Goal: Task Accomplishment & Management: Complete application form

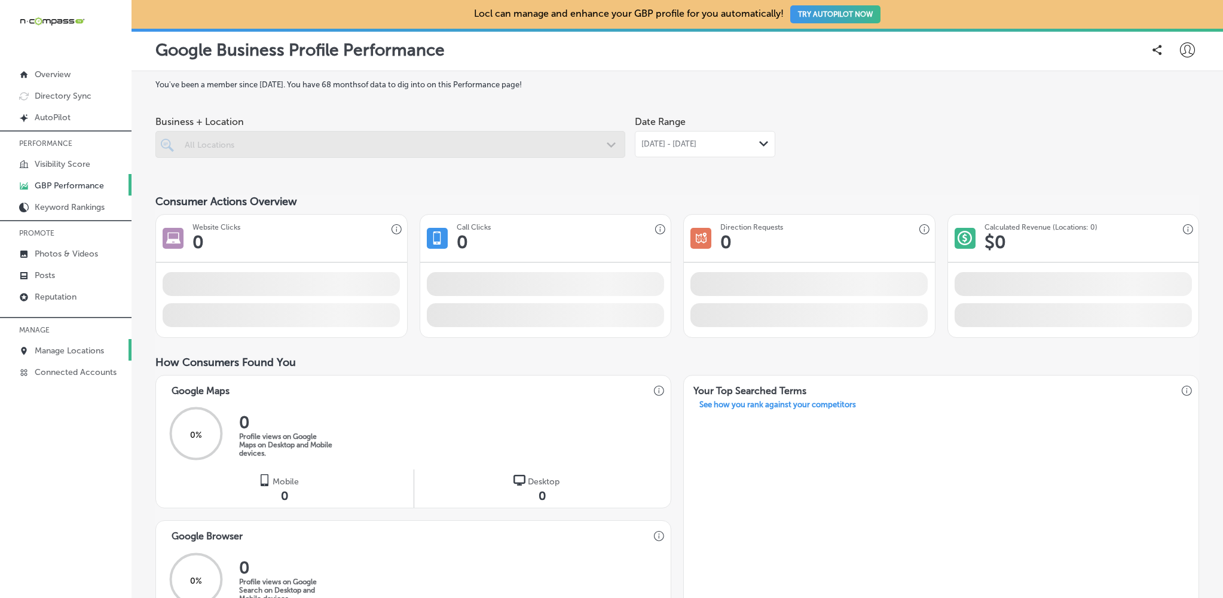
click at [78, 346] on p "Manage Locations" at bounding box center [69, 351] width 69 height 10
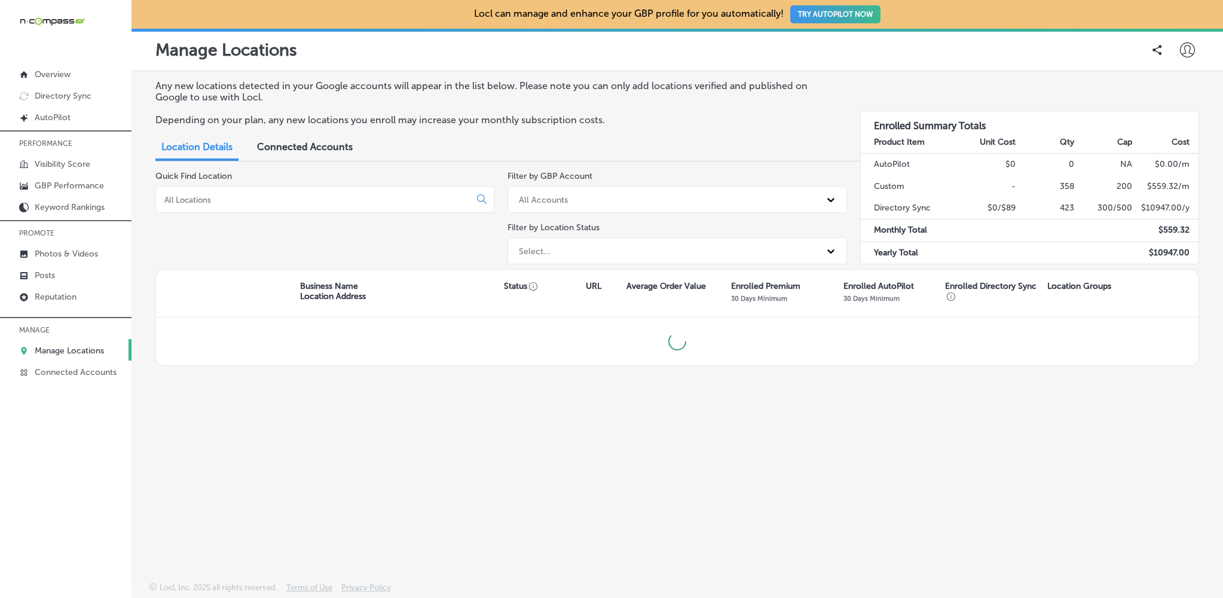
click at [222, 206] on div at bounding box center [324, 199] width 339 height 27
click at [223, 200] on input at bounding box center [315, 200] width 304 height 11
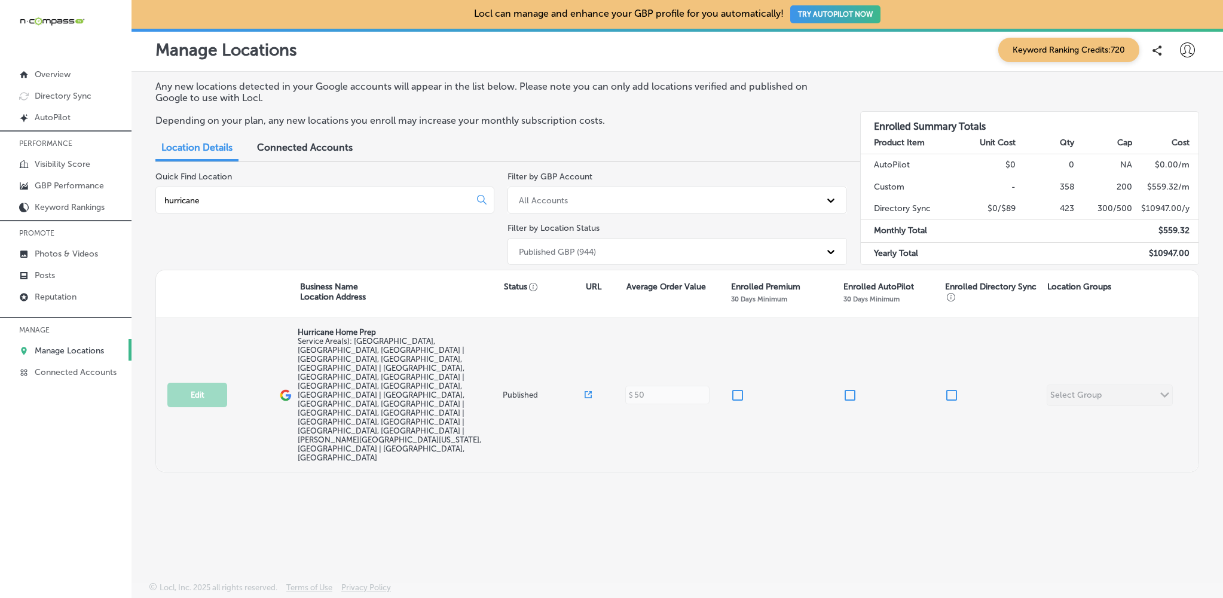
type input "hurricane"
click at [740, 388] on input "checkbox" at bounding box center [738, 395] width 14 height 14
checkbox input "true"
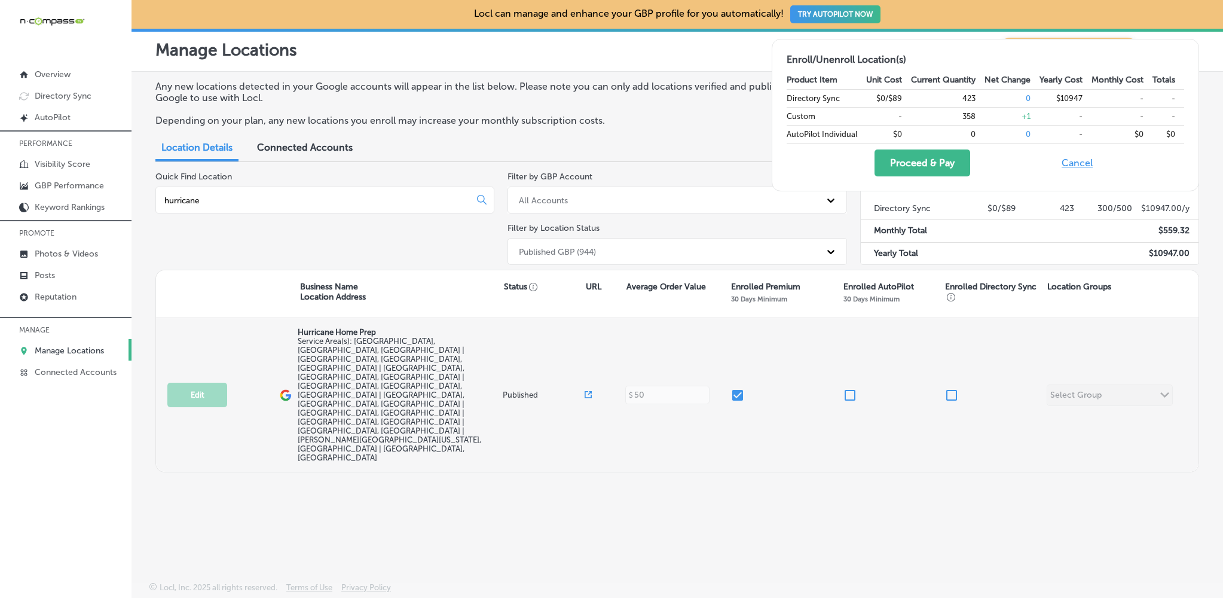
click at [954, 388] on input "checkbox" at bounding box center [952, 395] width 14 height 14
checkbox input "true"
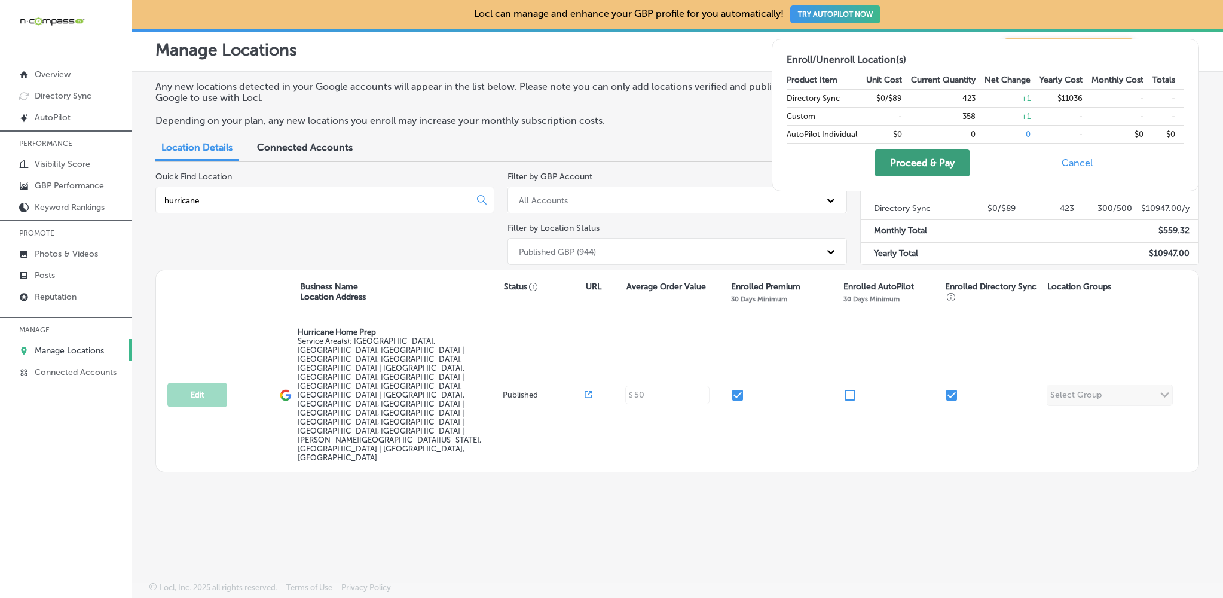
click at [909, 155] on button "Proceed & Pay" at bounding box center [923, 162] width 96 height 27
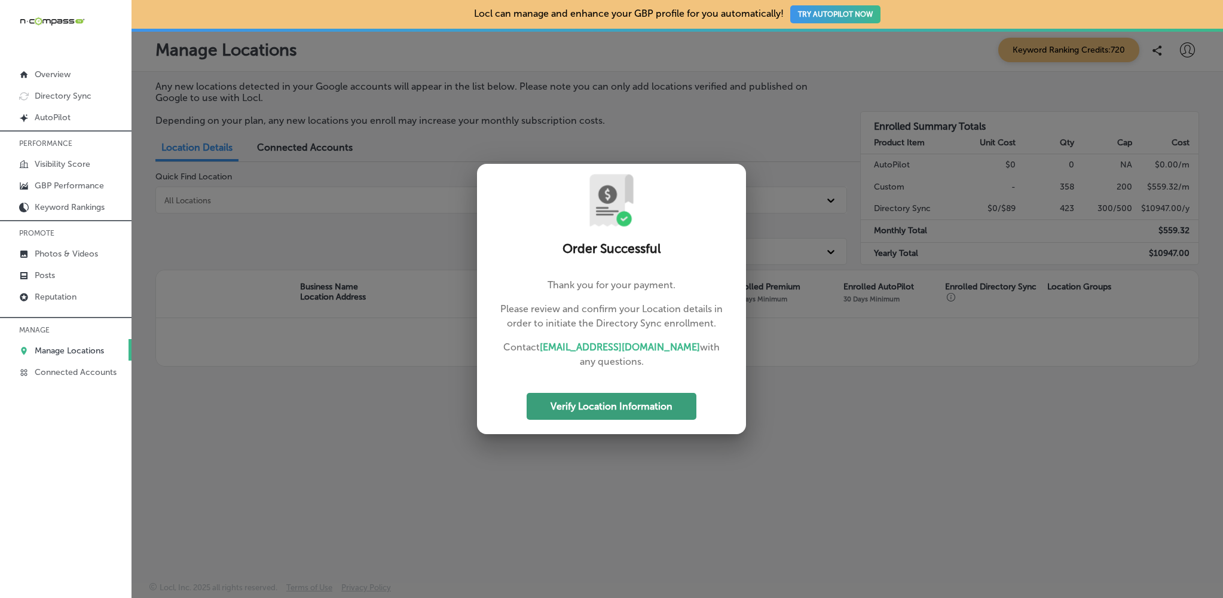
click at [576, 404] on button "Verify Location Information" at bounding box center [612, 406] width 170 height 27
select select "US"
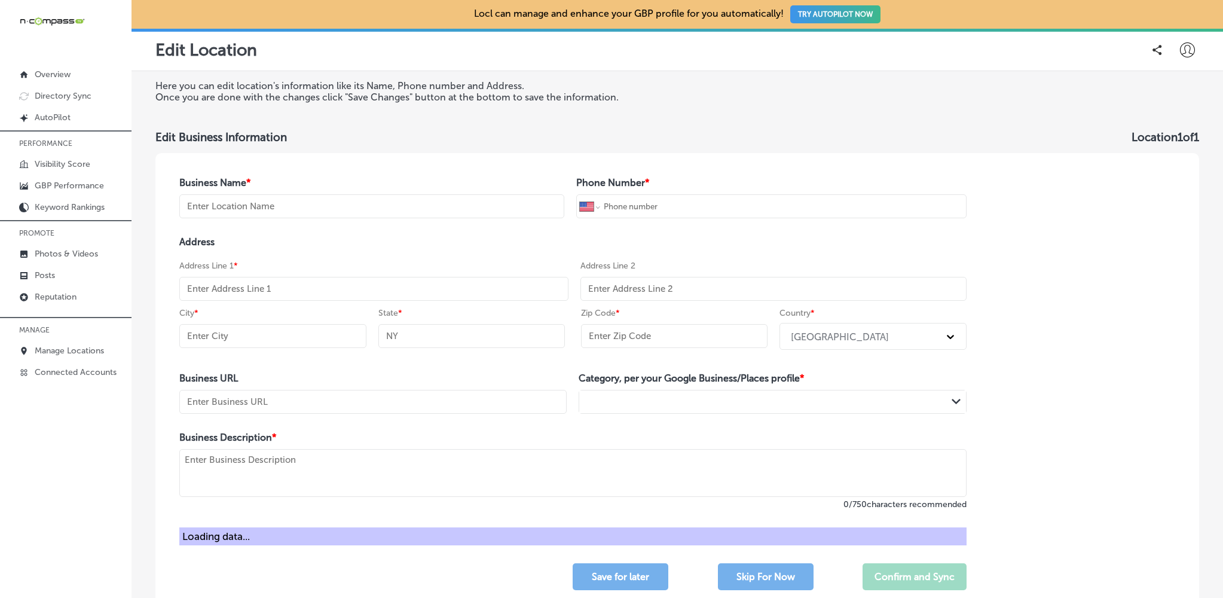
type input "Hurricane Home Prep"
type input "[PHONE_NUMBER]"
type input "[URL][DOMAIN_NAME]"
type textarea "Founded by [PERSON_NAME], a licensed insurance adjuster with over 15 years of e…"
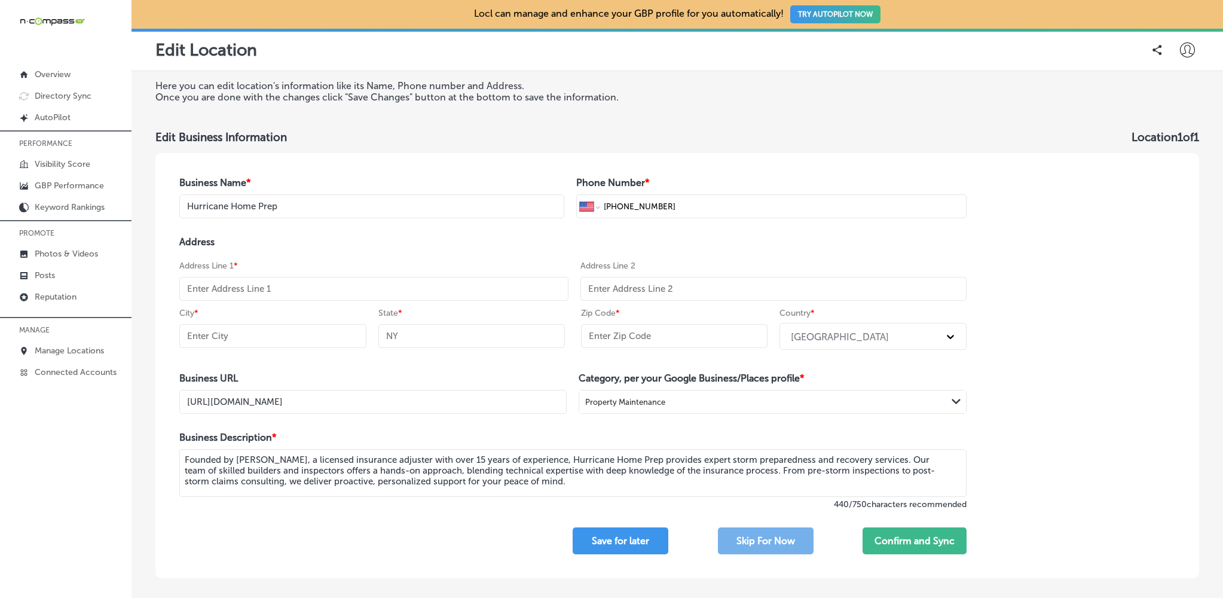
click at [335, 288] on input "text" at bounding box center [373, 289] width 389 height 24
select select "US"
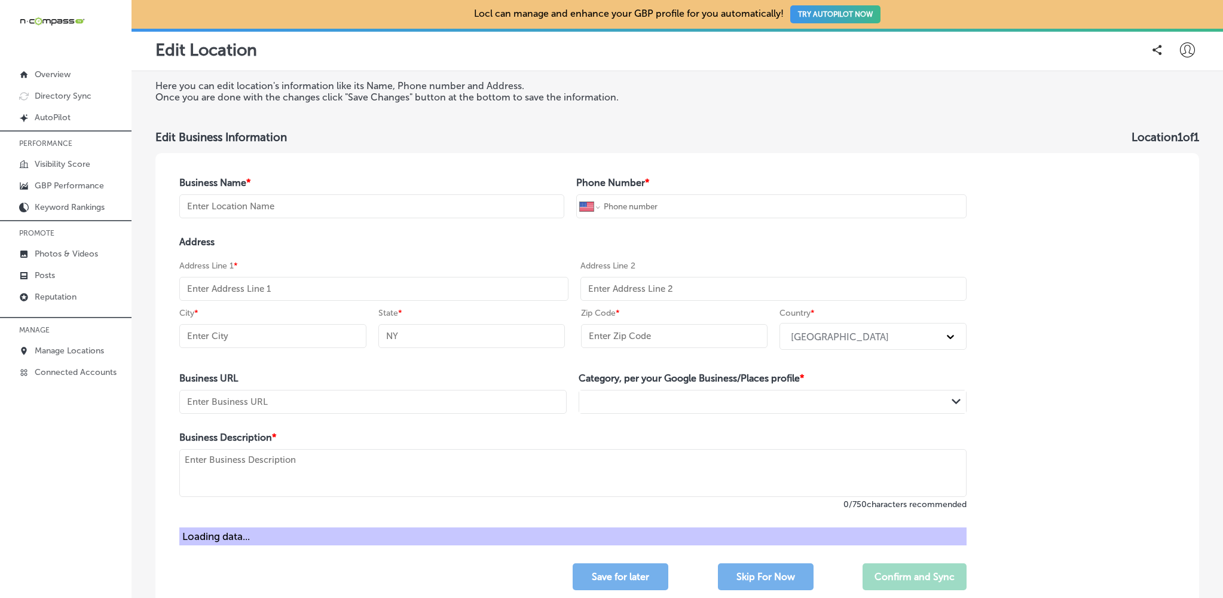
click at [318, 294] on input "text" at bounding box center [373, 289] width 389 height 24
paste input "[STREET_ADDRESS]"
type input "[STREET_ADDRESS]"
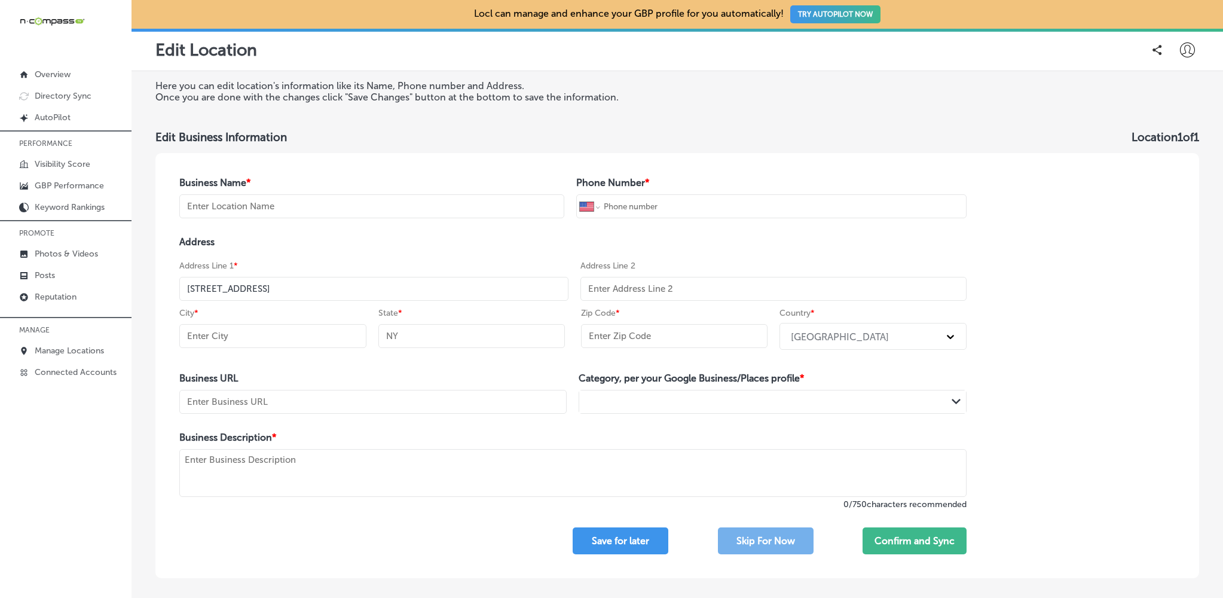
type input "Hurricane Home Prep"
type input "[PHONE_NUMBER]"
type input "[URL][DOMAIN_NAME]"
type textarea "Founded by [PERSON_NAME], a licensed insurance adjuster with over 15 years of e…"
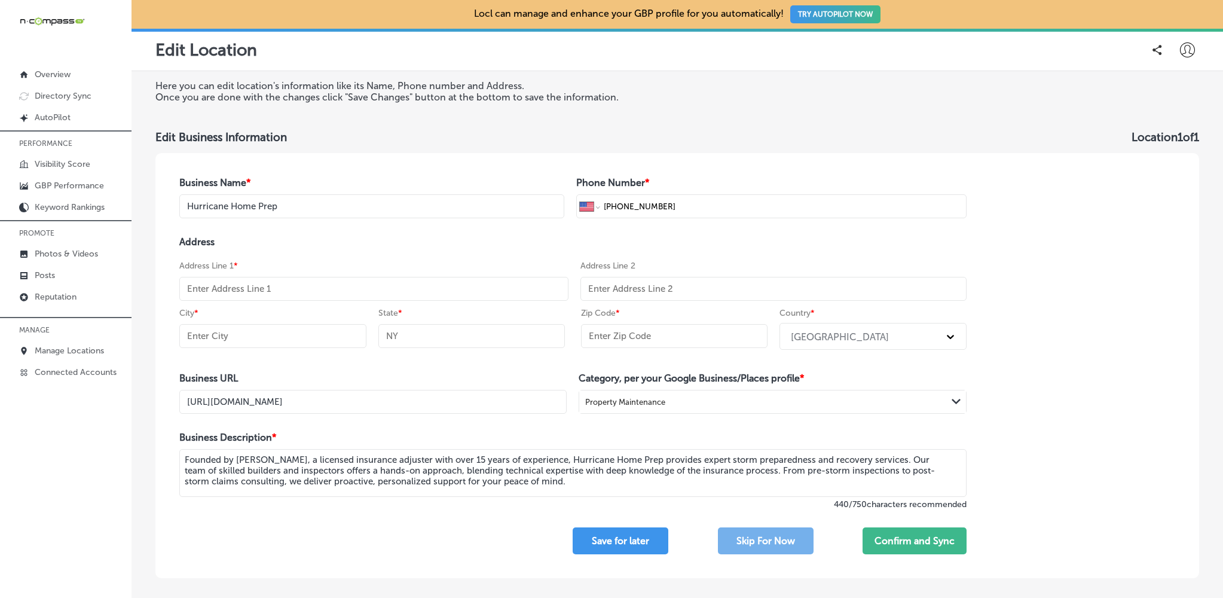
drag, startPoint x: 314, startPoint y: 289, endPoint x: 274, endPoint y: 289, distance: 39.5
click at [274, 289] on input "text" at bounding box center [373, 289] width 389 height 24
paste input "[STREET_ADDRESS]"
click at [280, 286] on input "[STREET_ADDRESS]" at bounding box center [373, 289] width 389 height 24
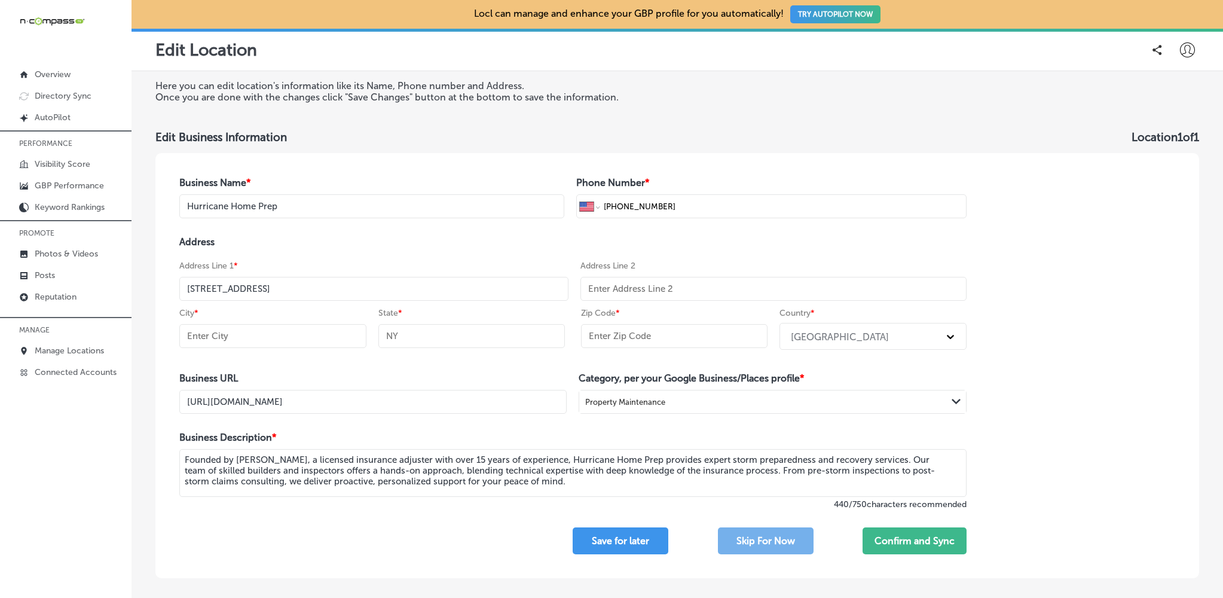
click at [297, 289] on input "[STREET_ADDRESS]" at bounding box center [373, 289] width 389 height 24
drag, startPoint x: 290, startPoint y: 289, endPoint x: 273, endPoint y: 289, distance: 16.8
click at [273, 289] on input "[STREET_ADDRESS]" at bounding box center [373, 289] width 389 height 24
type input "[STREET_ADDRESS]"
click at [626, 278] on input "text" at bounding box center [774, 289] width 386 height 24
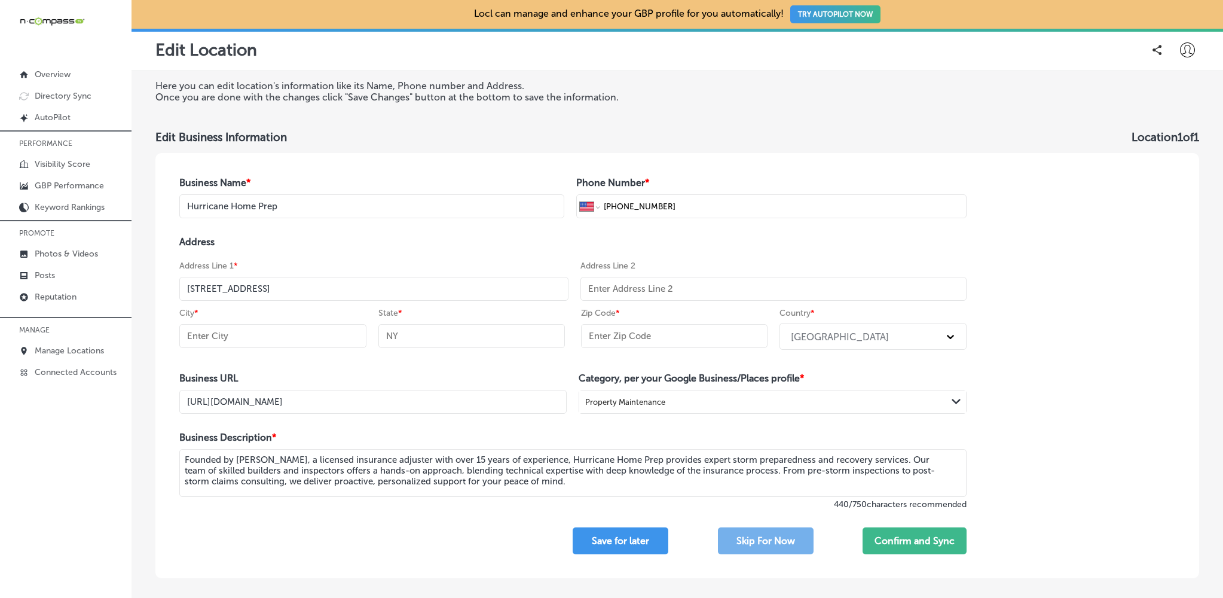
paste input "#2539"
type input "#2539"
click at [199, 340] on input "text" at bounding box center [272, 336] width 187 height 24
paste input "Saint Augustine"
type input "Saint Augustine"
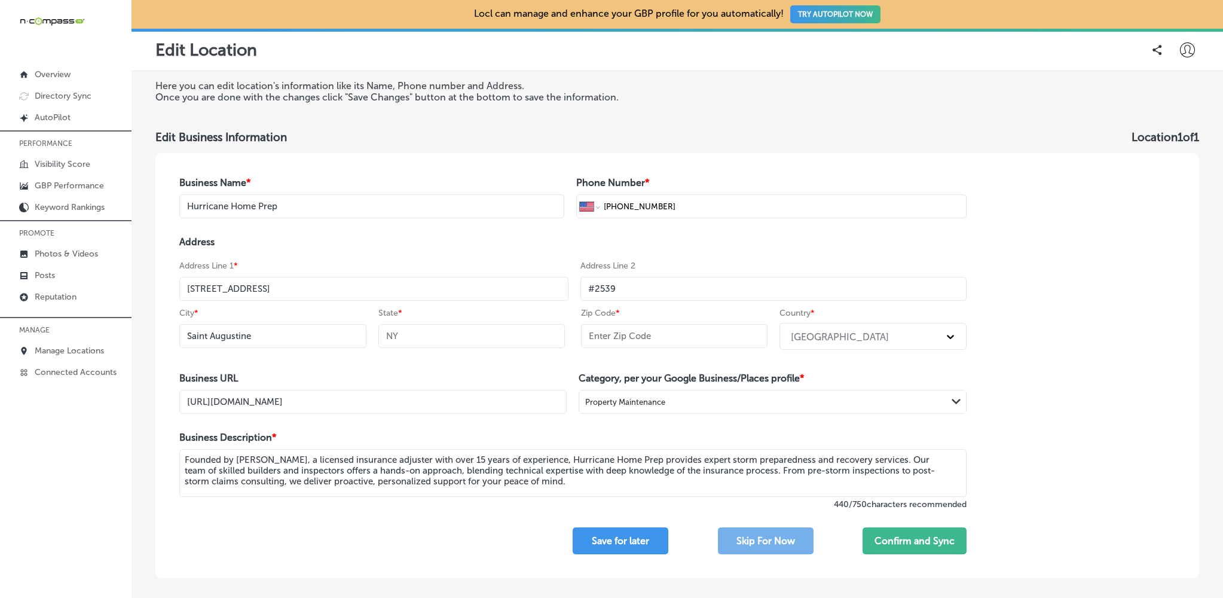
click at [457, 339] on input "text" at bounding box center [471, 336] width 187 height 24
type input "FL"
click at [685, 334] on input "text" at bounding box center [674, 336] width 187 height 24
paste input "32080"
type input "32080"
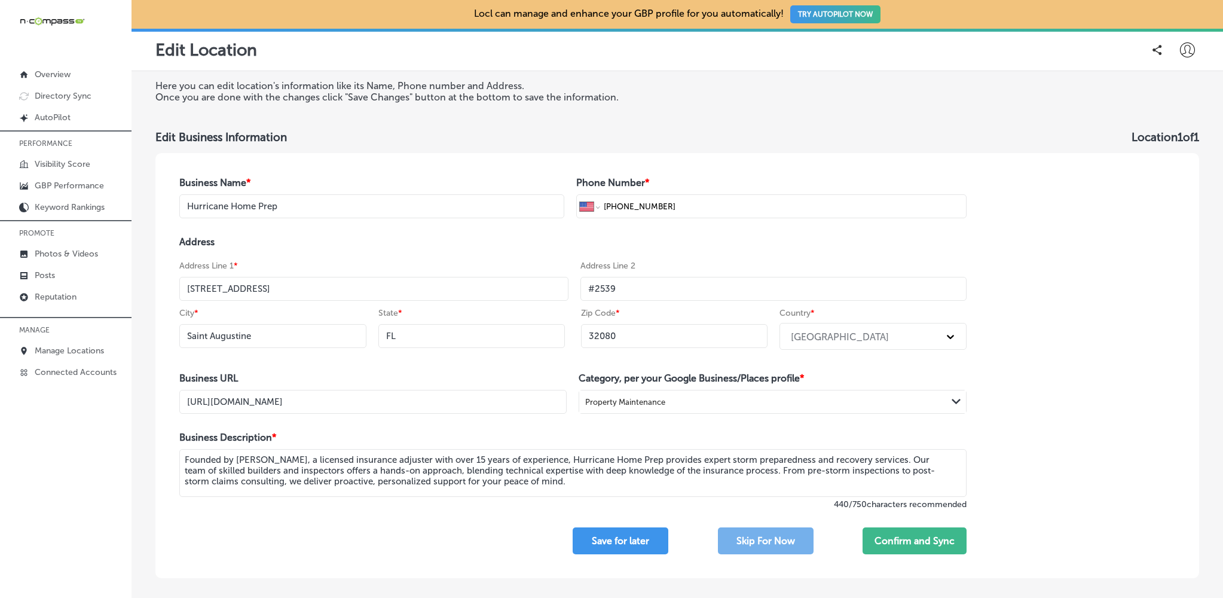
click at [917, 258] on div "Address Address Line 1 * [STREET_ADDRESS] * [US_STATE] Zip Code * 32080 Country…" at bounding box center [572, 295] width 787 height 118
click at [932, 534] on button "Confirm and Sync" at bounding box center [915, 540] width 104 height 27
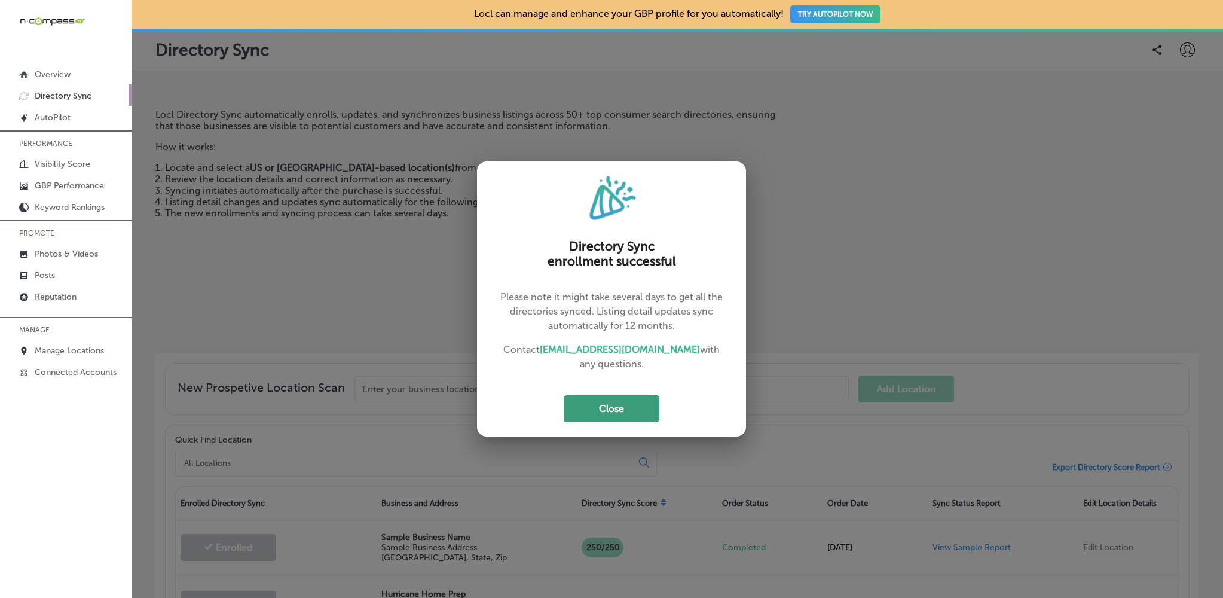
click at [584, 408] on button "Close" at bounding box center [612, 408] width 96 height 27
